Goal: Feedback & Contribution: Leave review/rating

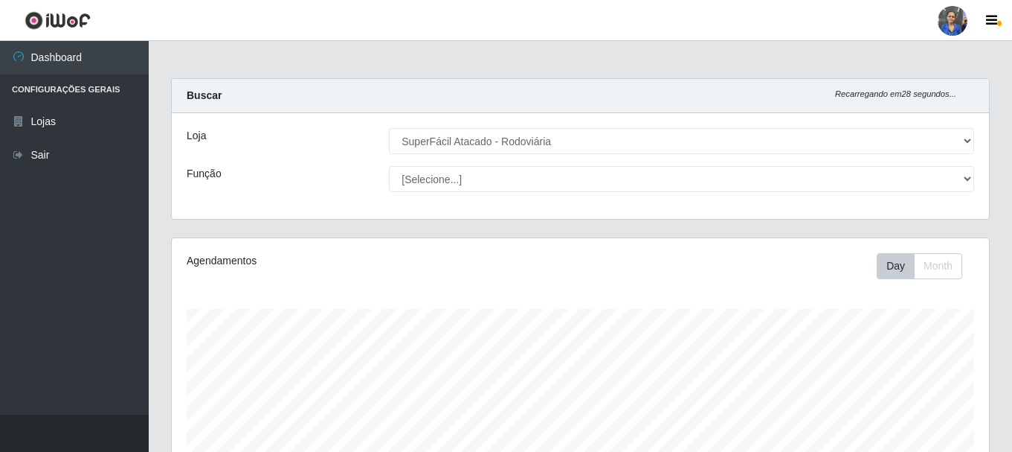
select select "400"
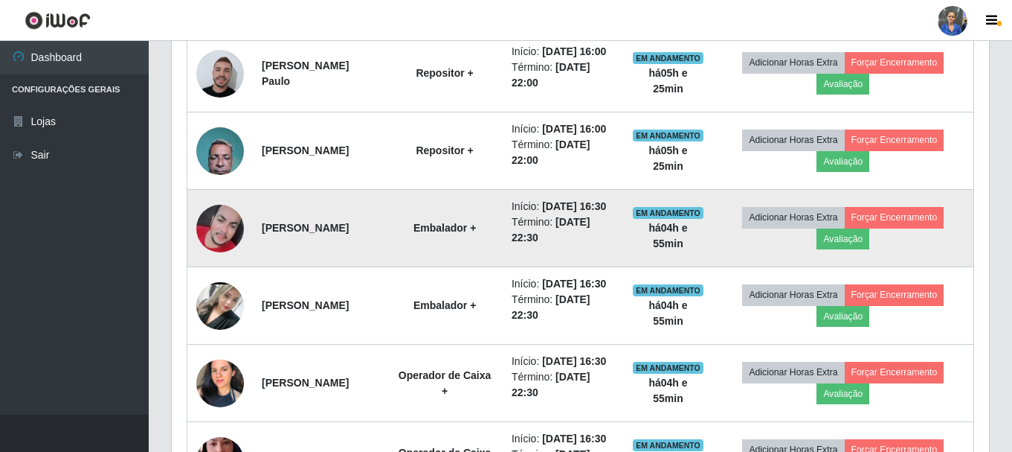
scroll to position [643, 0]
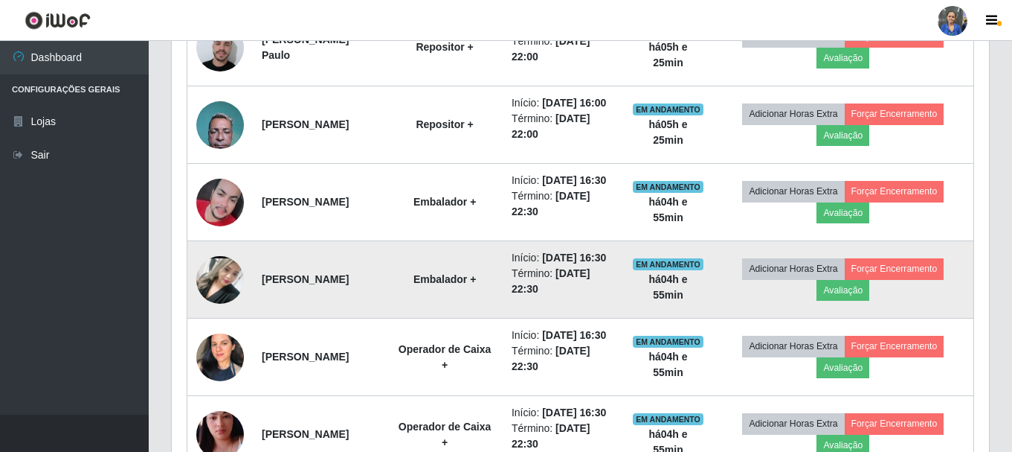
click at [221, 330] on img at bounding box center [220, 279] width 48 height 106
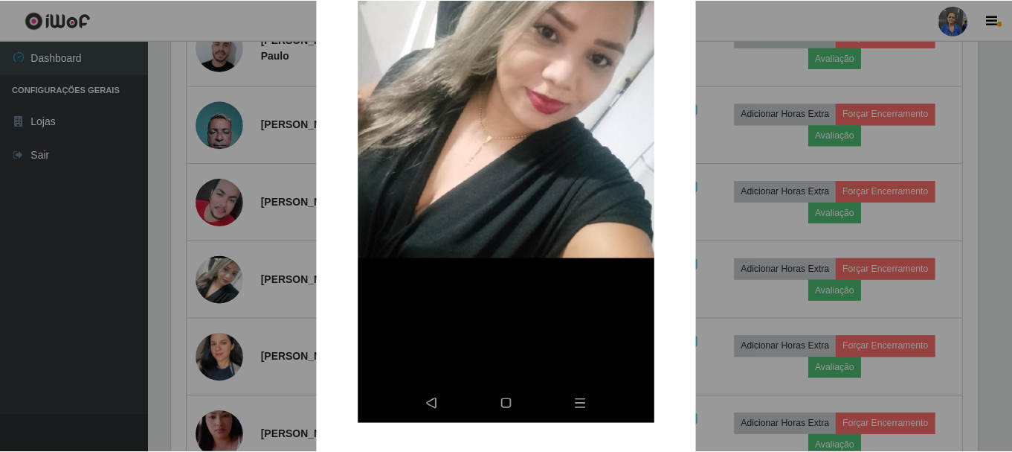
scroll to position [340, 0]
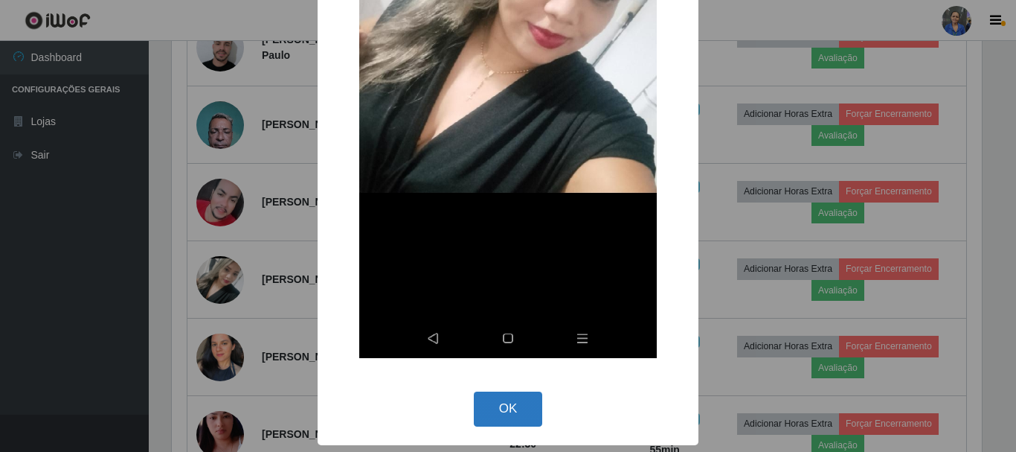
click at [528, 396] on button "OK" at bounding box center [508, 408] width 69 height 35
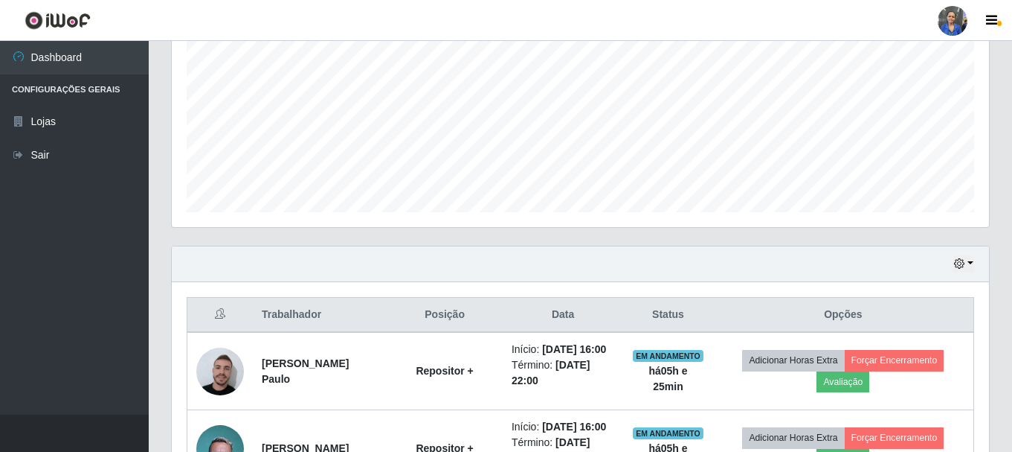
scroll to position [346, 0]
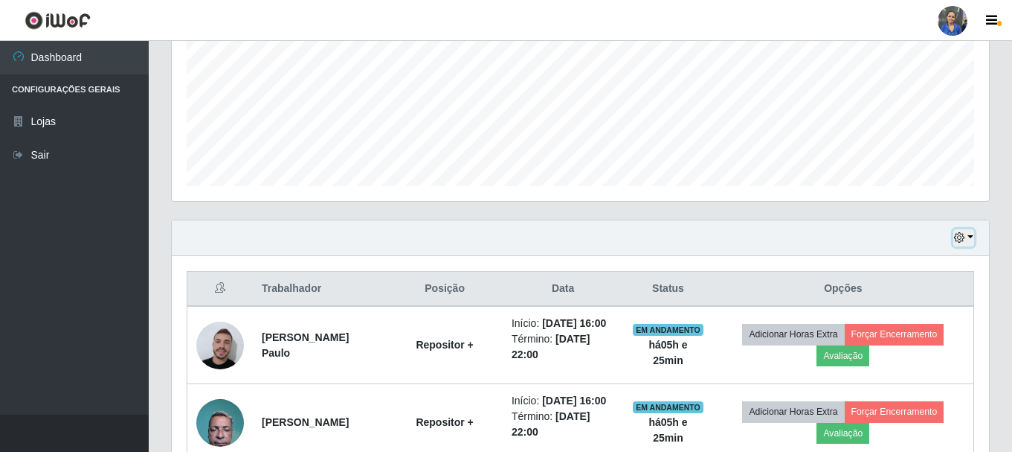
click at [961, 235] on icon "button" at bounding box center [959, 237] width 10 height 10
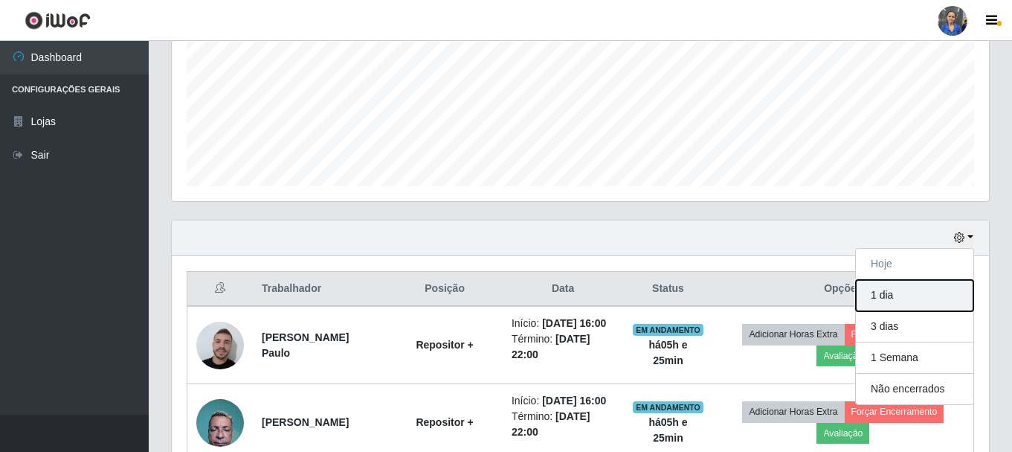
click at [919, 296] on button "1 dia" at bounding box center [915, 295] width 118 height 31
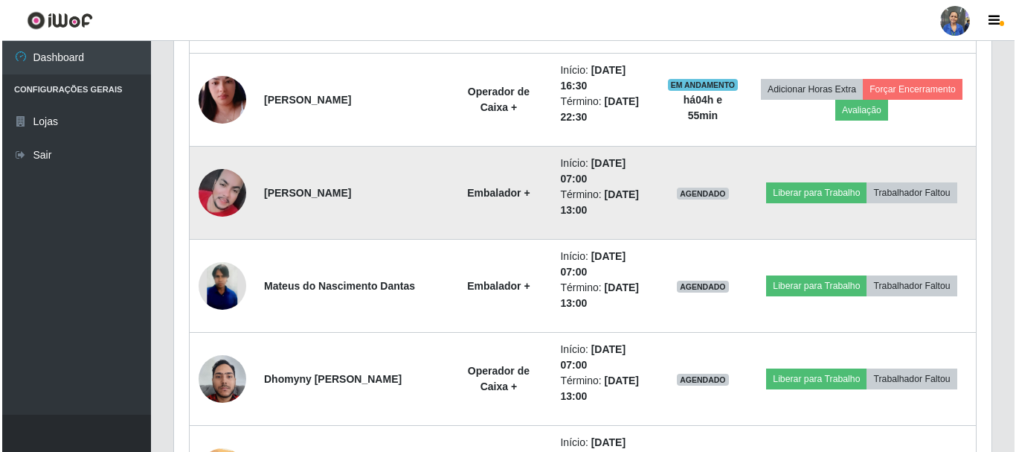
scroll to position [1090, 0]
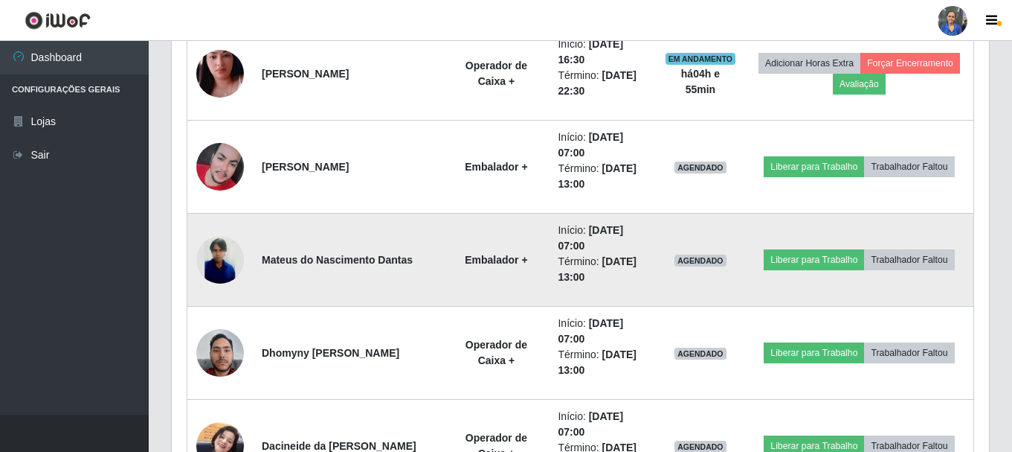
click at [208, 260] on img at bounding box center [220, 260] width 48 height 48
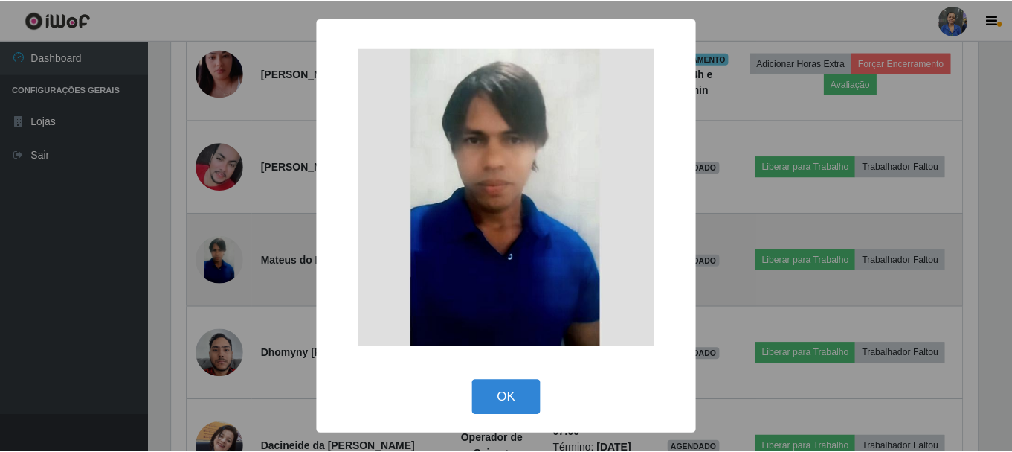
scroll to position [309, 810]
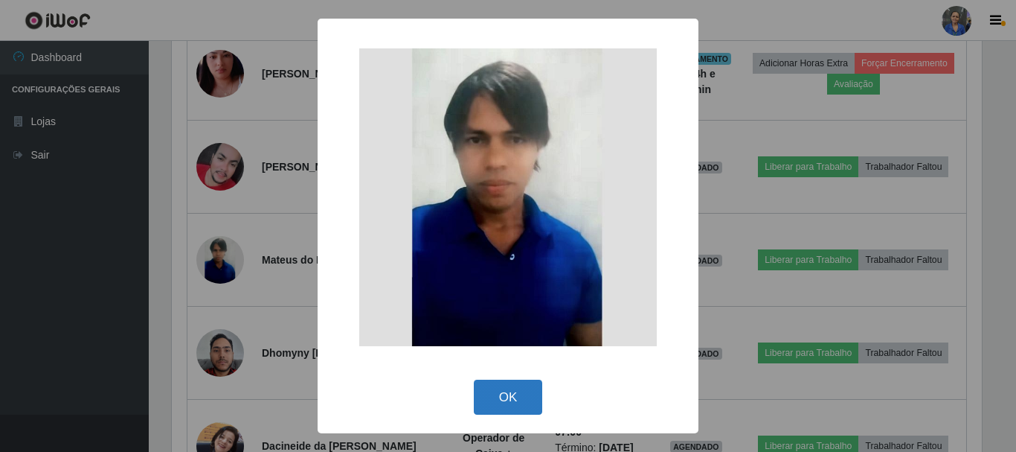
click at [526, 392] on button "OK" at bounding box center [508, 396] width 69 height 35
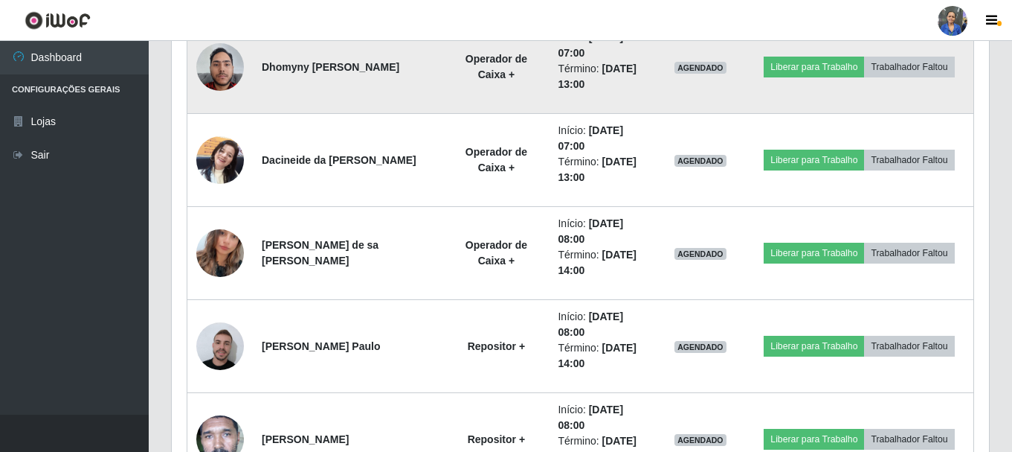
scroll to position [1387, 0]
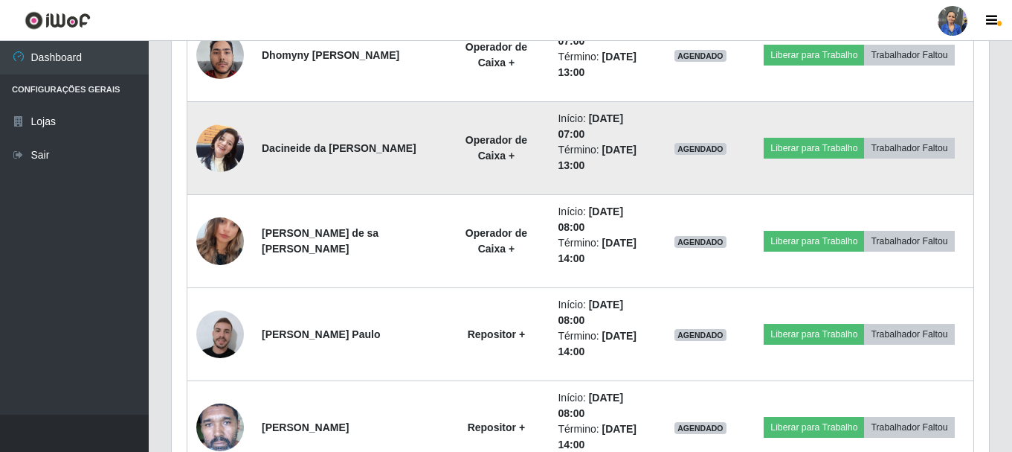
click at [213, 138] on img at bounding box center [220, 147] width 48 height 63
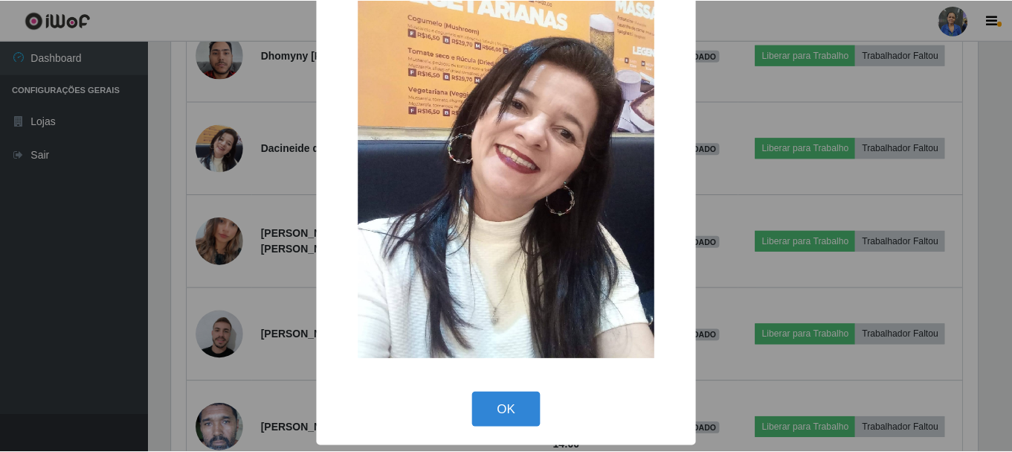
scroll to position [75, 0]
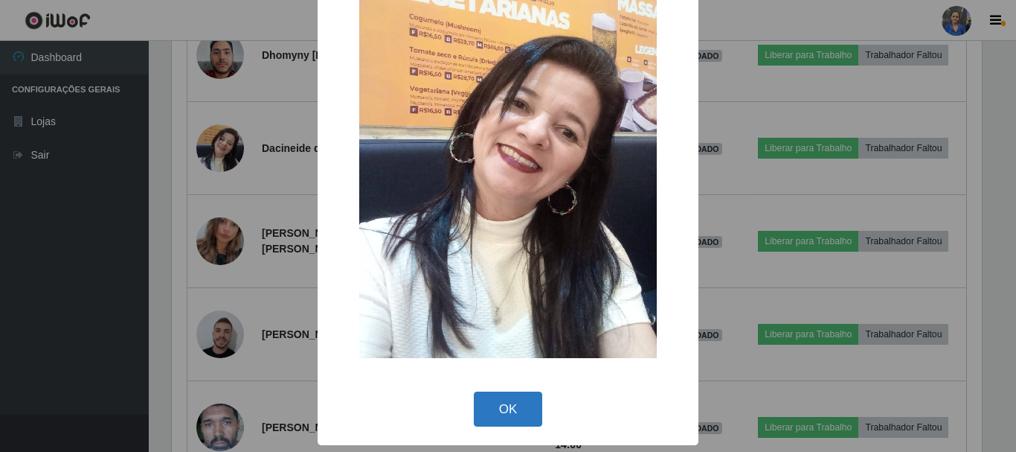
click at [492, 401] on button "OK" at bounding box center [508, 408] width 69 height 35
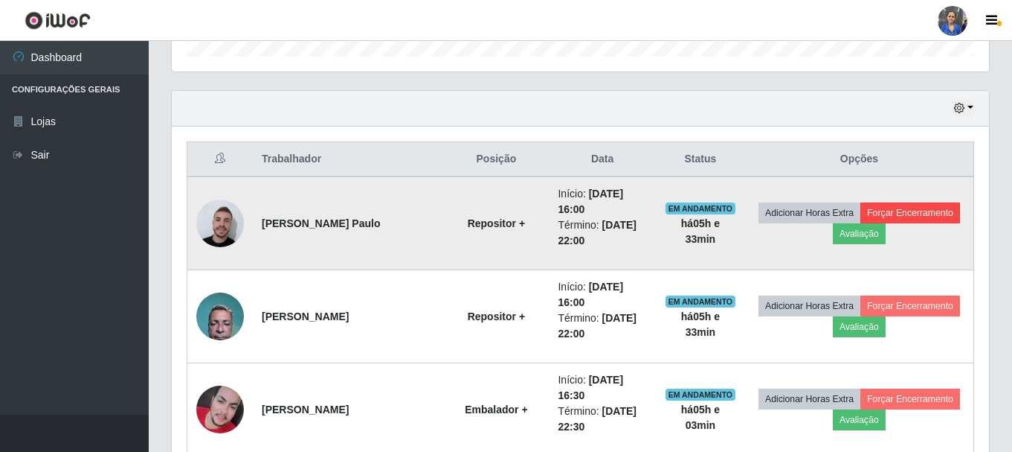
scroll to position [346, 0]
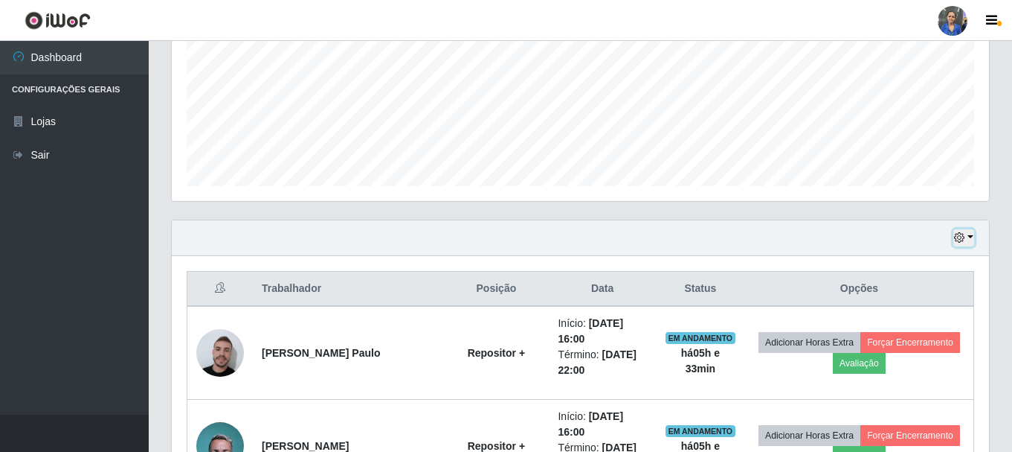
click at [968, 237] on button "button" at bounding box center [964, 237] width 21 height 17
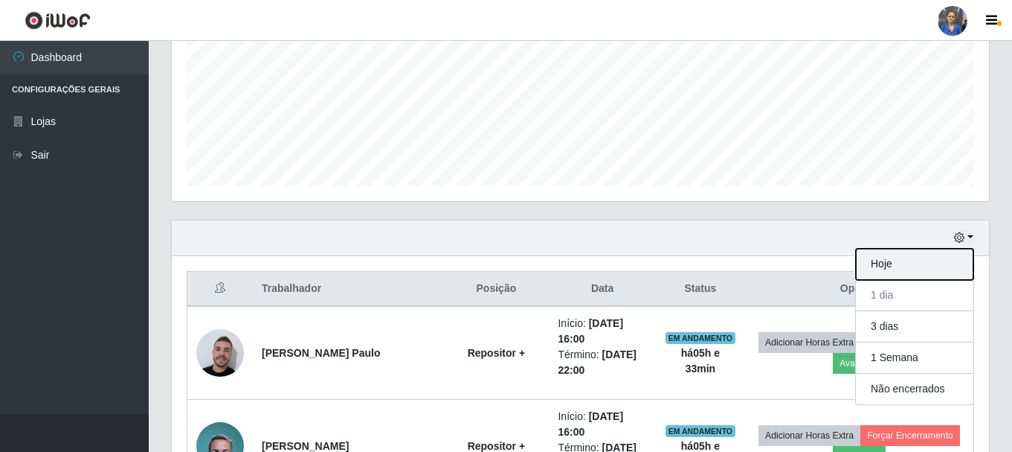
click at [882, 274] on button "Hoje" at bounding box center [915, 263] width 118 height 31
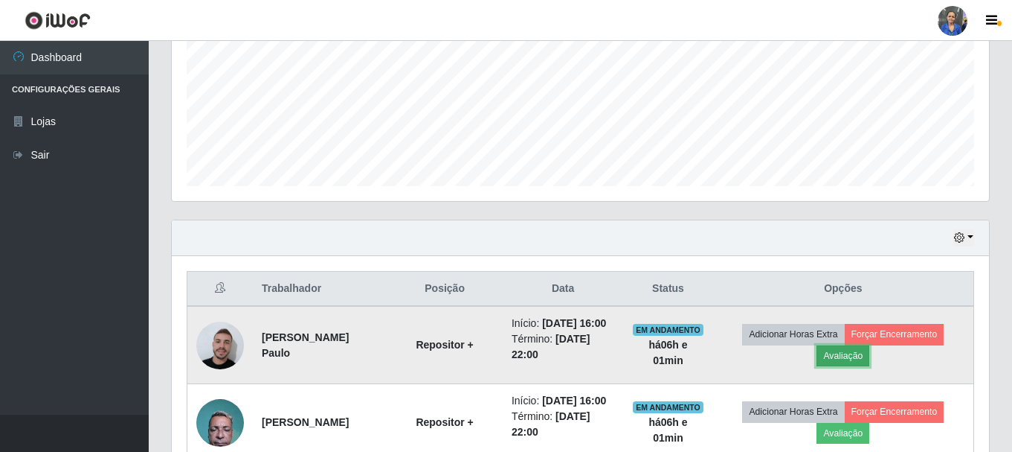
click at [844, 359] on button "Avaliação" at bounding box center [843, 355] width 53 height 21
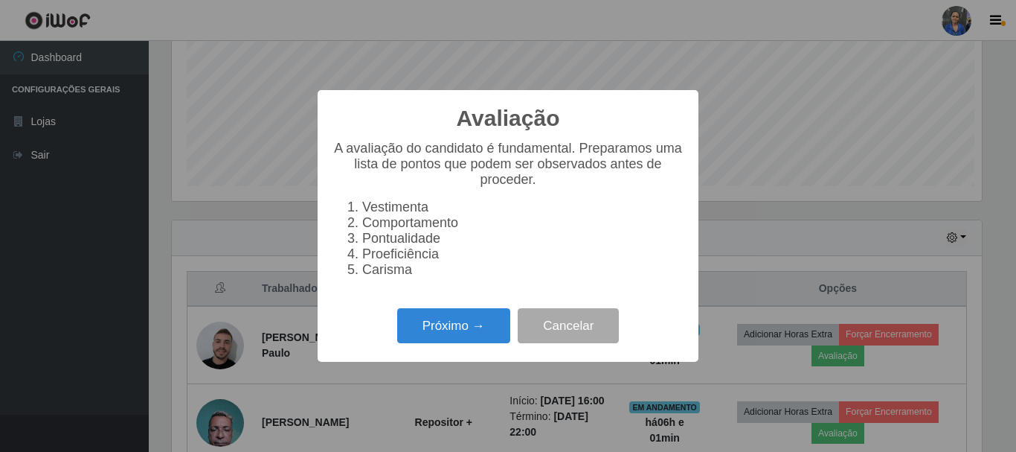
scroll to position [309, 810]
click at [481, 309] on div "Avaliação × A avaliação do candidato é fundamental. Preparamos uma lista de pon…" at bounding box center [508, 226] width 381 height 272
click at [475, 335] on button "Próximo →" at bounding box center [453, 325] width 113 height 35
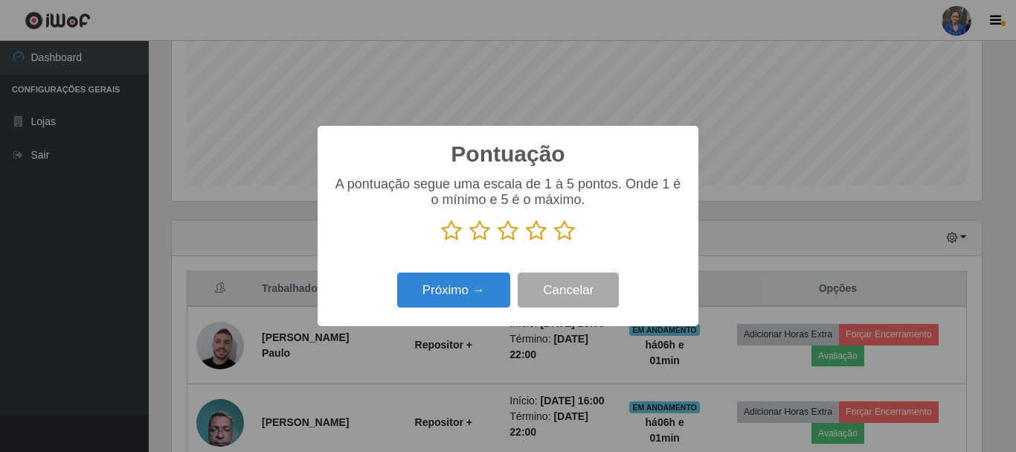
click at [563, 233] on icon at bounding box center [564, 230] width 21 height 22
click at [554, 242] on input "radio" at bounding box center [554, 242] width 0 height 0
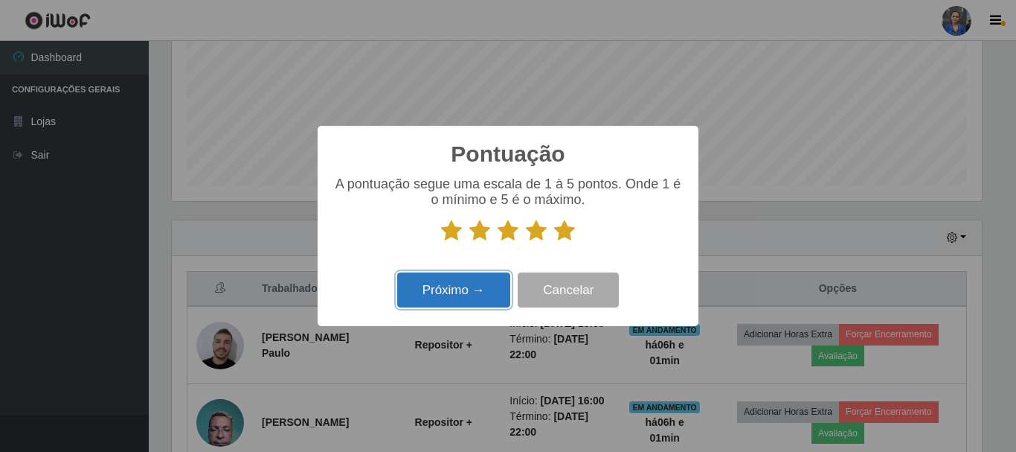
click at [460, 306] on button "Próximo →" at bounding box center [453, 289] width 113 height 35
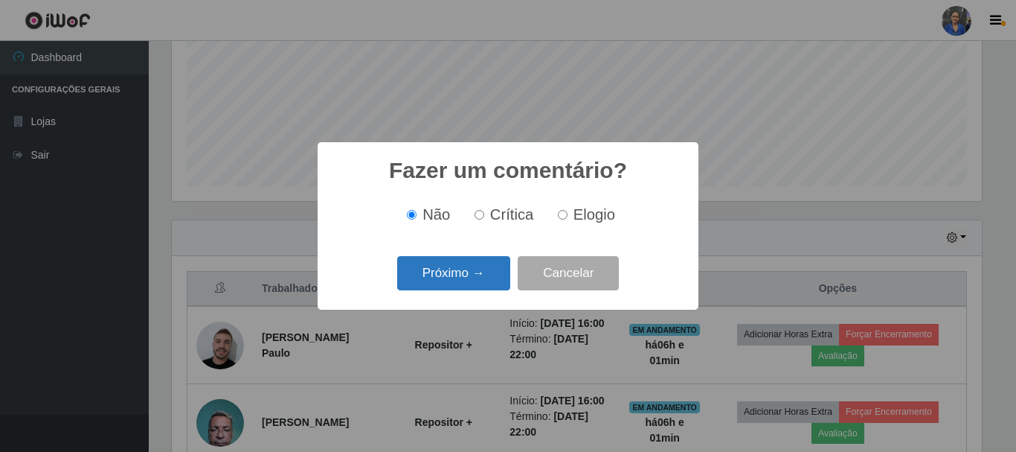
click at [468, 282] on button "Próximo →" at bounding box center [453, 273] width 113 height 35
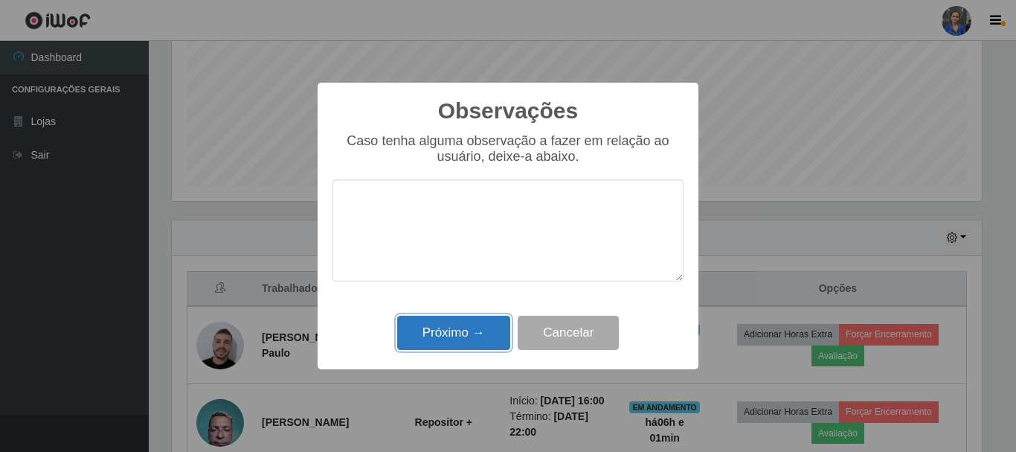
click at [463, 330] on button "Próximo →" at bounding box center [453, 332] width 113 height 35
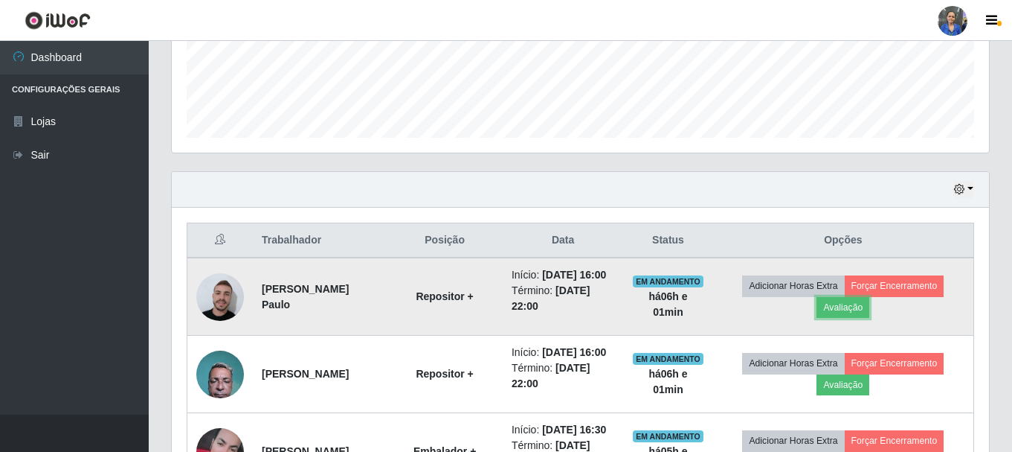
scroll to position [420, 0]
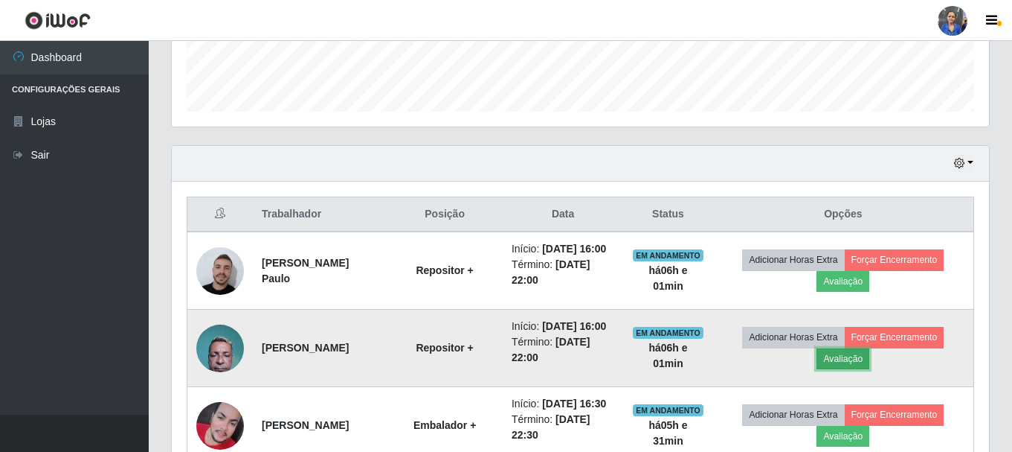
click at [849, 369] on button "Avaliação" at bounding box center [843, 358] width 53 height 21
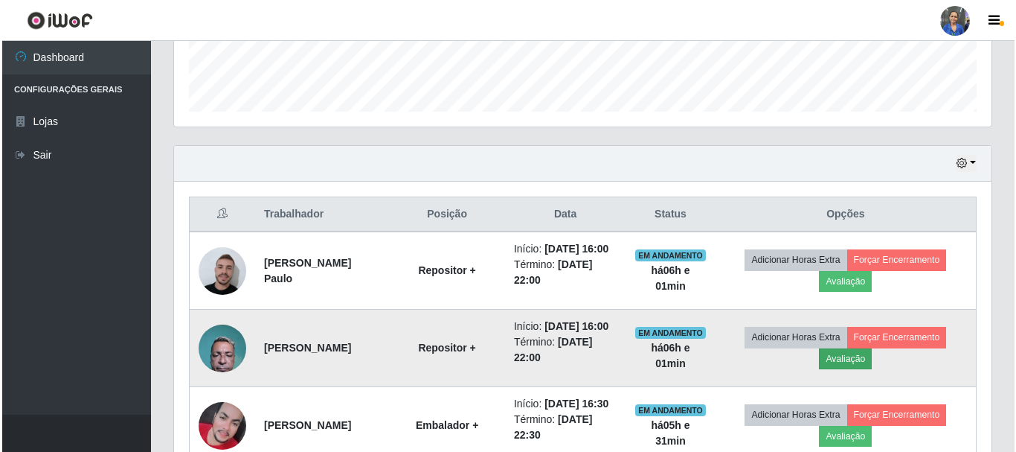
scroll to position [309, 810]
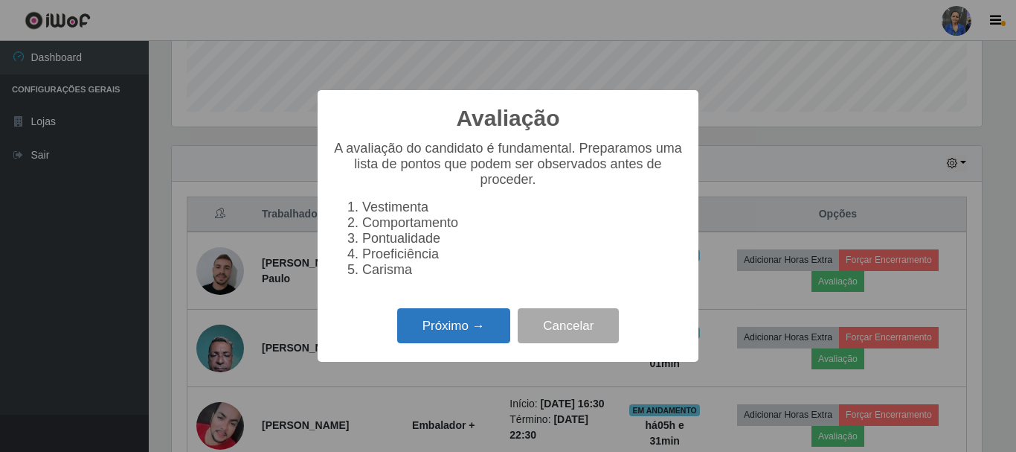
click at [480, 336] on button "Próximo →" at bounding box center [453, 325] width 113 height 35
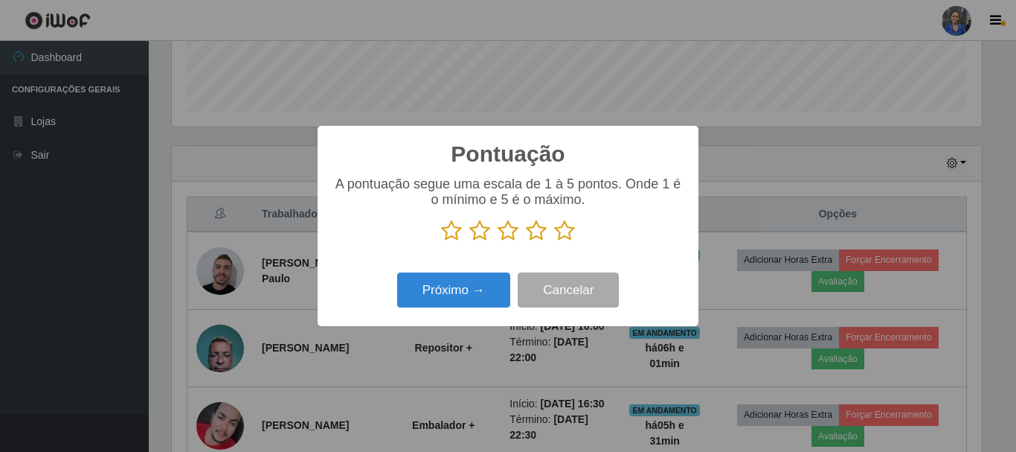
click at [577, 225] on p at bounding box center [508, 230] width 351 height 22
click at [567, 232] on icon at bounding box center [564, 230] width 21 height 22
click at [554, 242] on input "radio" at bounding box center [554, 242] width 0 height 0
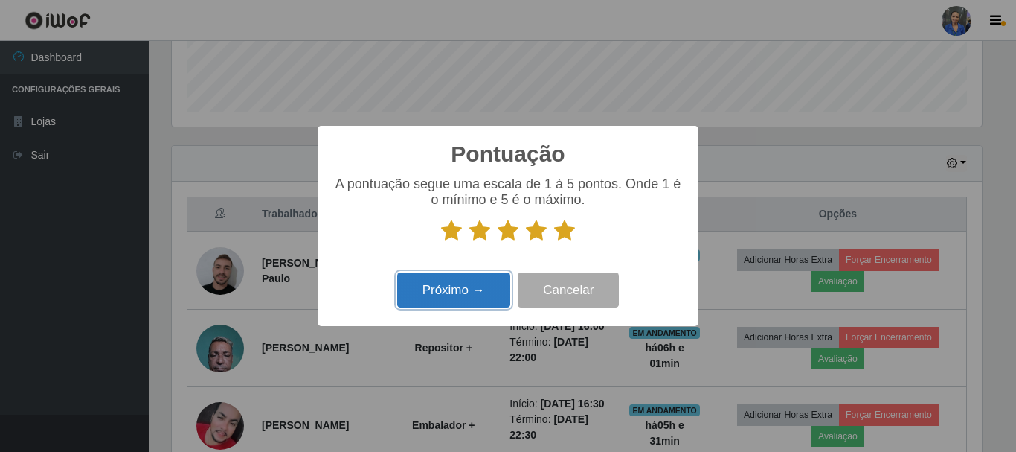
click at [450, 300] on button "Próximo →" at bounding box center [453, 289] width 113 height 35
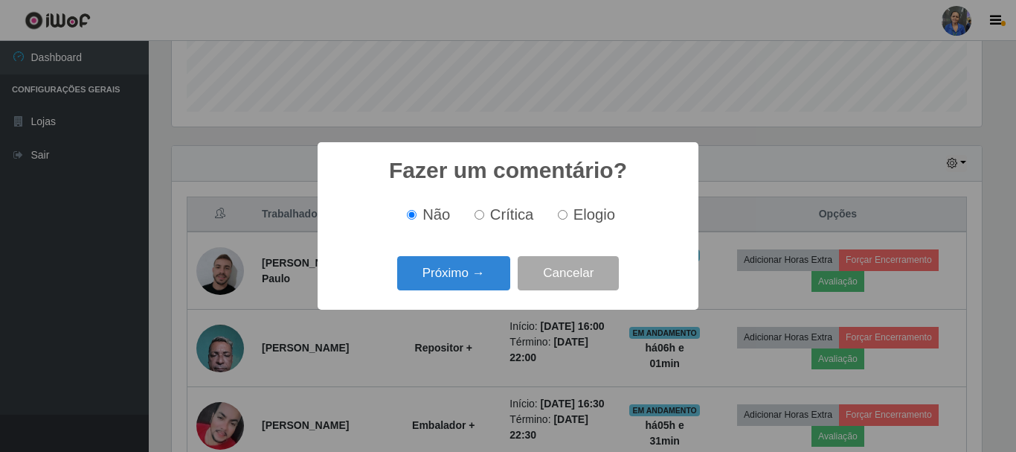
click at [452, 286] on button "Próximo →" at bounding box center [453, 273] width 113 height 35
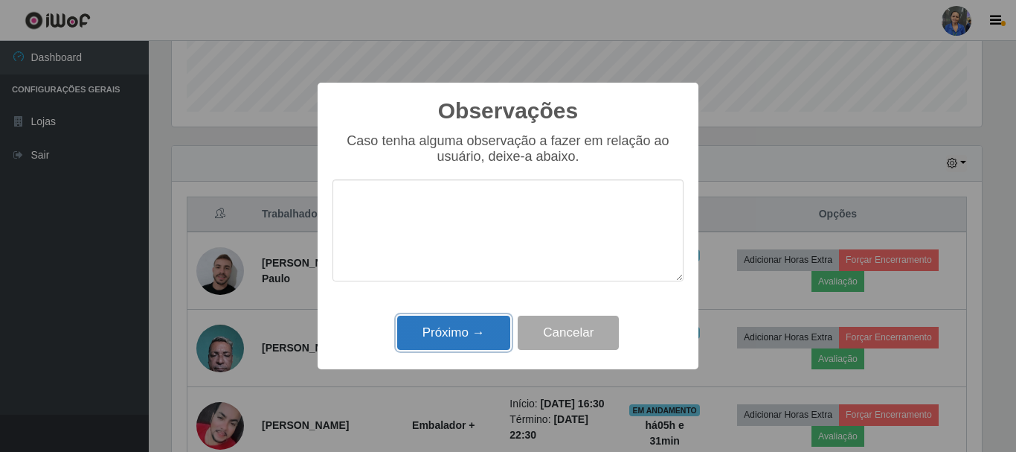
click at [451, 342] on button "Próximo →" at bounding box center [453, 332] width 113 height 35
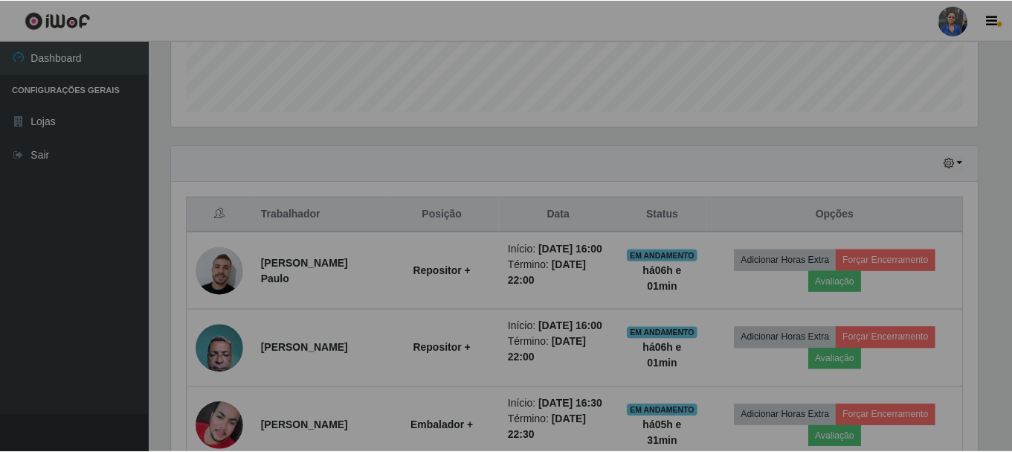
scroll to position [309, 818]
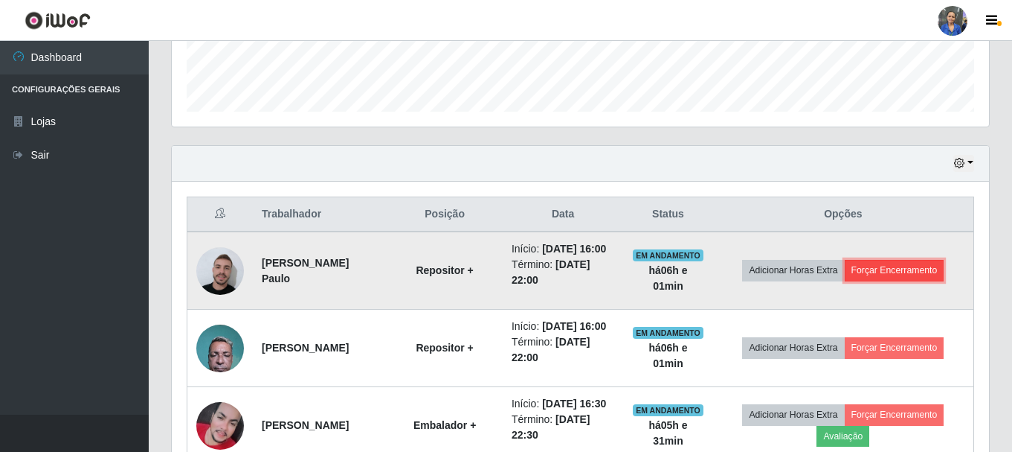
click at [889, 276] on button "Forçar Encerramento" at bounding box center [895, 270] width 100 height 21
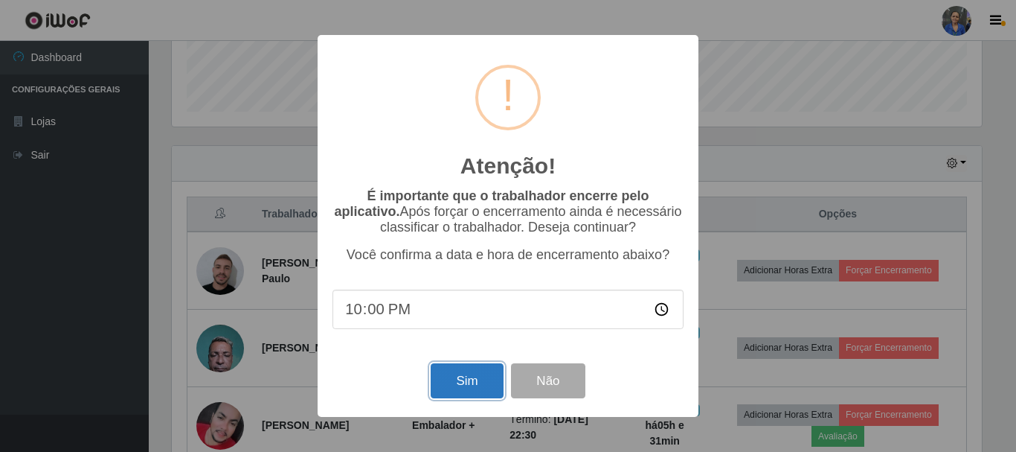
click at [450, 382] on button "Sim" at bounding box center [467, 380] width 72 height 35
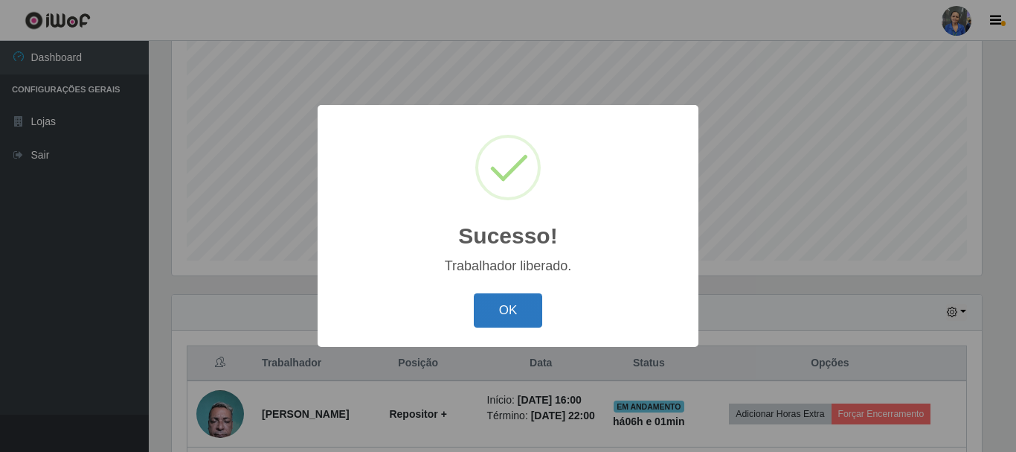
click at [504, 314] on button "OK" at bounding box center [508, 310] width 69 height 35
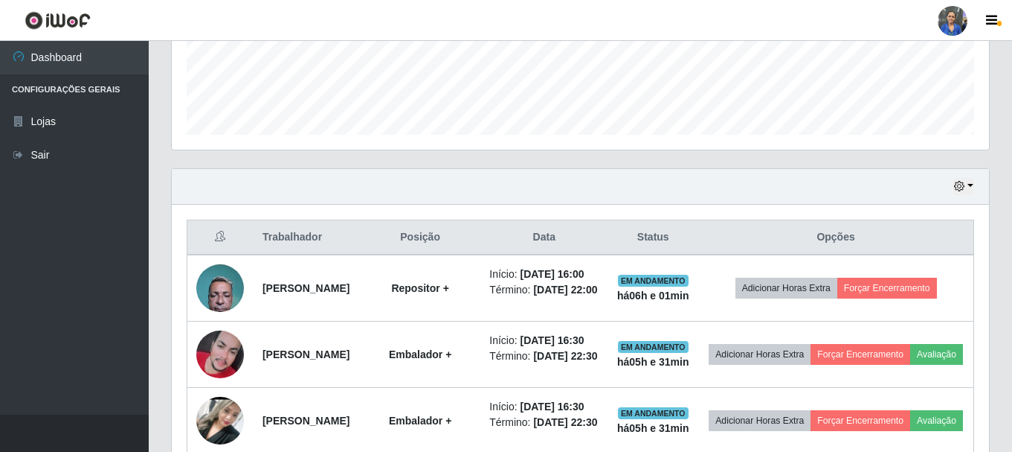
scroll to position [420, 0]
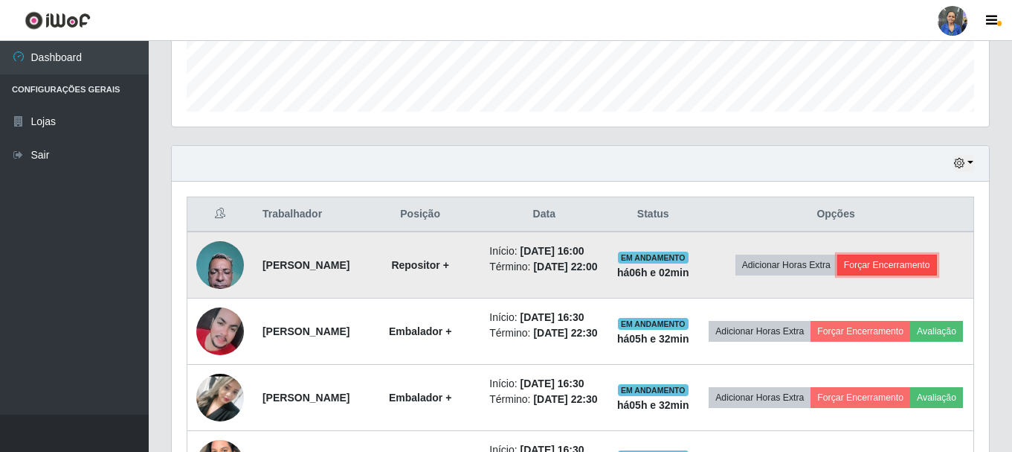
click at [878, 274] on button "Forçar Encerramento" at bounding box center [888, 264] width 100 height 21
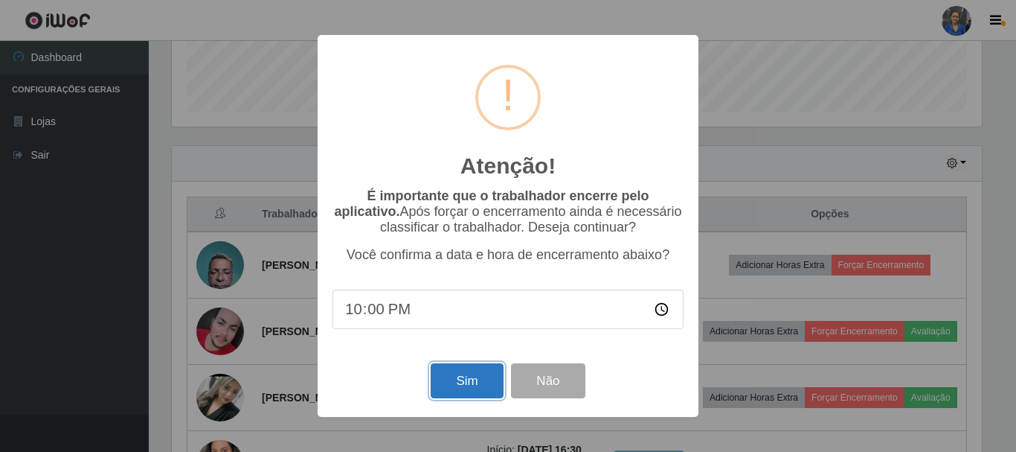
click at [467, 383] on button "Sim" at bounding box center [467, 380] width 72 height 35
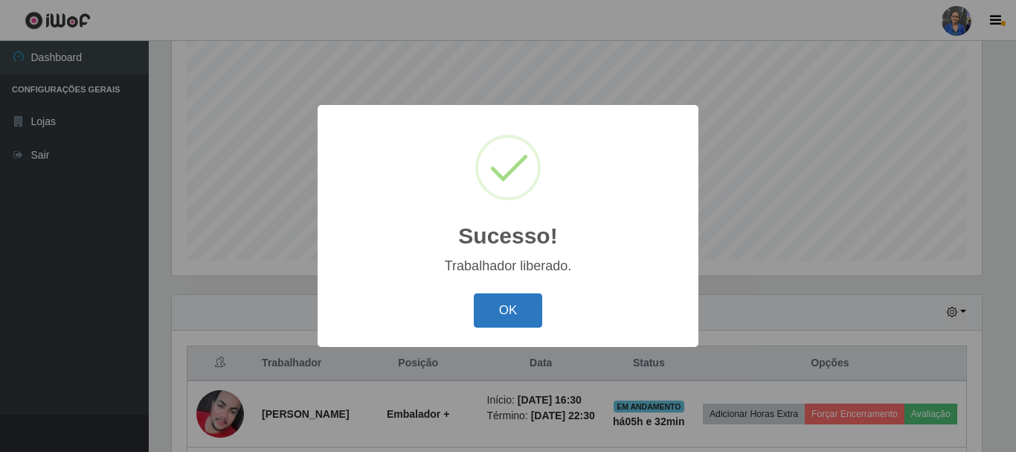
click at [513, 309] on button "OK" at bounding box center [508, 310] width 69 height 35
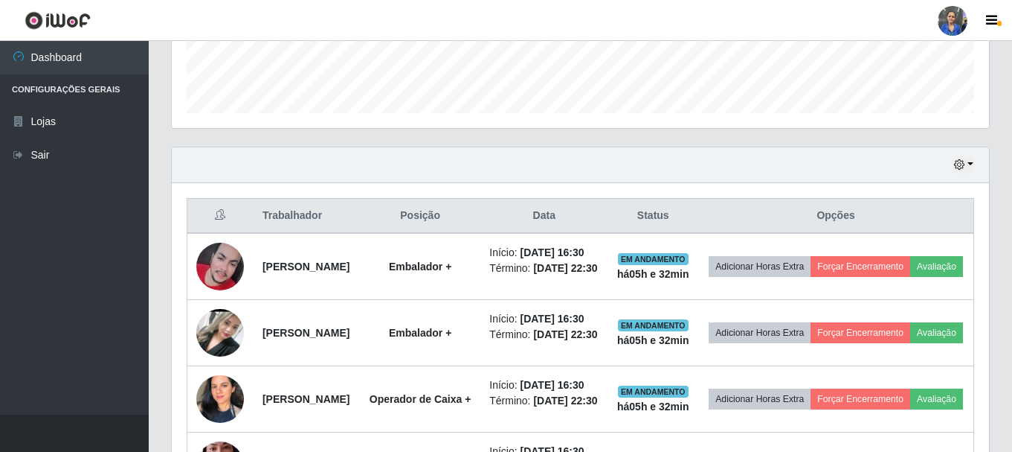
scroll to position [0, 0]
